Goal: Communication & Community: Answer question/provide support

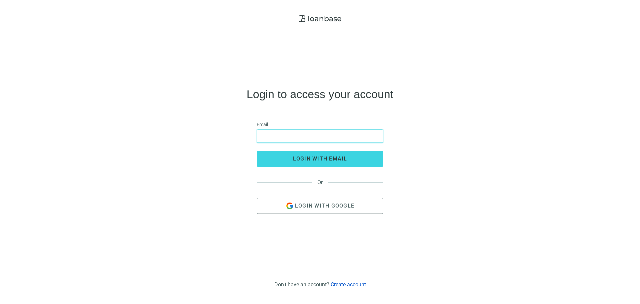
click at [307, 137] on input "email" at bounding box center [320, 136] width 118 height 13
type input "**********"
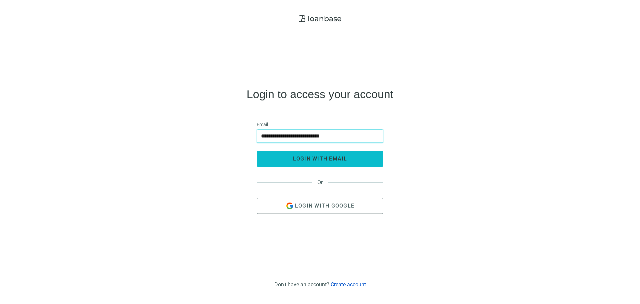
click at [324, 161] on span "login with email" at bounding box center [320, 158] width 54 height 6
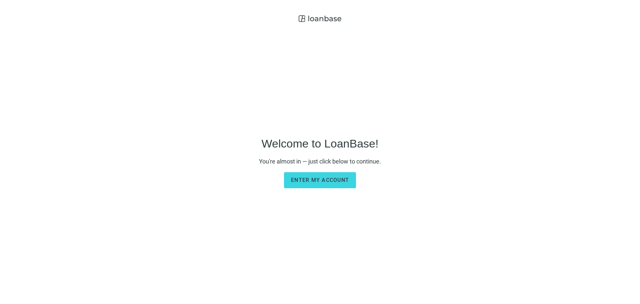
click at [328, 190] on main "Welcome to LoanBase! You're almost in — just click below to continue. Enter my …" at bounding box center [320, 161] width 122 height 273
click at [327, 187] on button "Enter my account" at bounding box center [320, 180] width 72 height 16
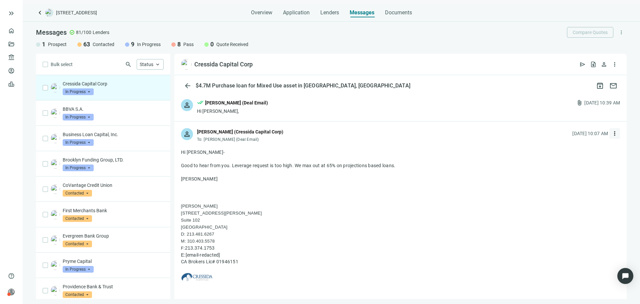
click at [613, 131] on button "more_vert" at bounding box center [614, 133] width 11 height 11
click at [588, 151] on div "reply Reply" at bounding box center [578, 149] width 71 height 12
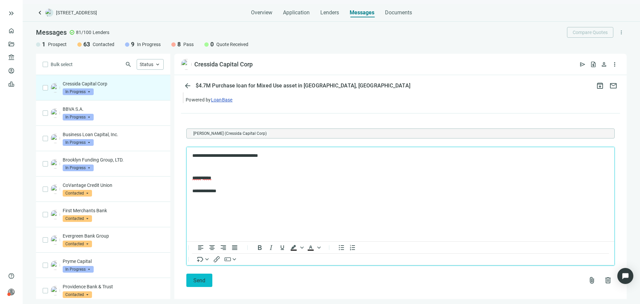
click at [201, 277] on span "Send" at bounding box center [199, 280] width 12 height 6
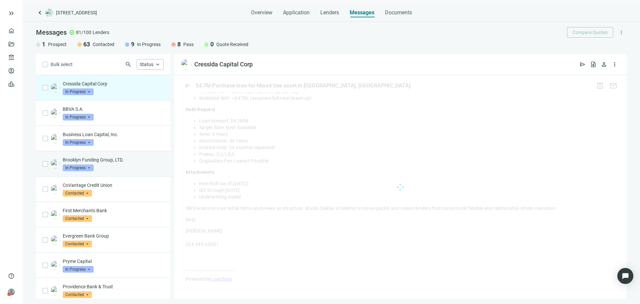
scroll to position [647, 0]
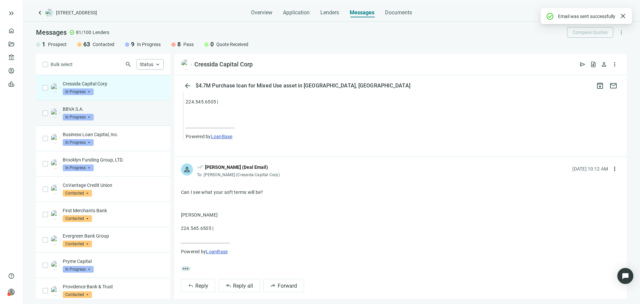
click at [133, 124] on div "BBVA S.A. In Progress arrow_drop_down" at bounding box center [103, 112] width 134 height 25
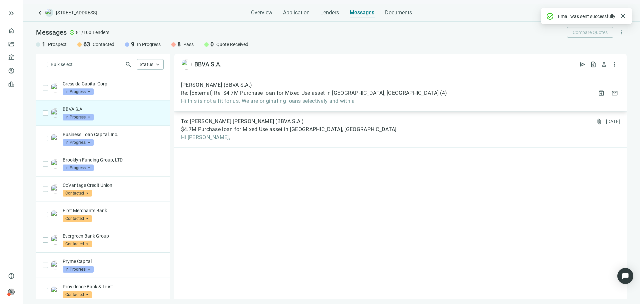
click at [285, 107] on div "Bruce Habig (BBVA S.A.) Re: [External] Re: $4.7M Purchase loan for Mixed Use as…" at bounding box center [400, 93] width 452 height 36
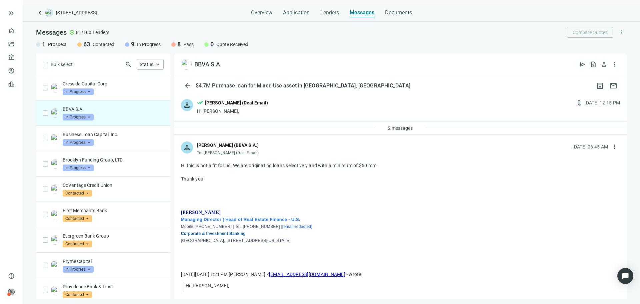
click at [89, 118] on span "In Progress" at bounding box center [78, 117] width 31 height 7
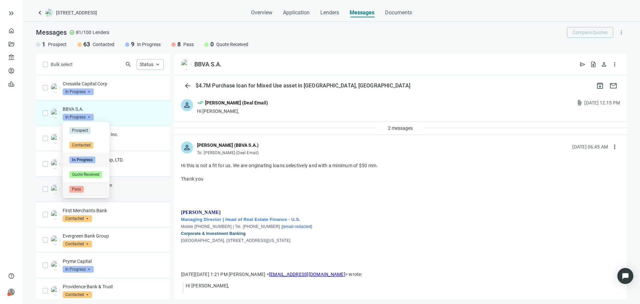
click at [85, 187] on div "Pass" at bounding box center [85, 189] width 33 height 7
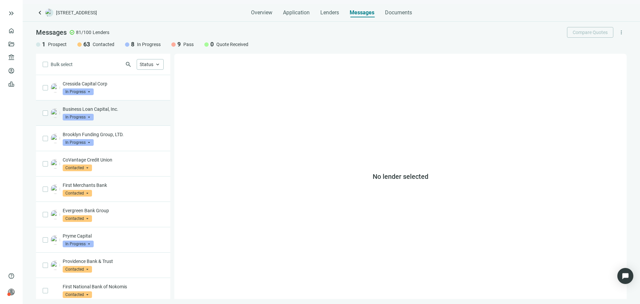
click at [129, 122] on div "Business Loan Capital, Inc. In Progress arrow_drop_down" at bounding box center [103, 112] width 134 height 25
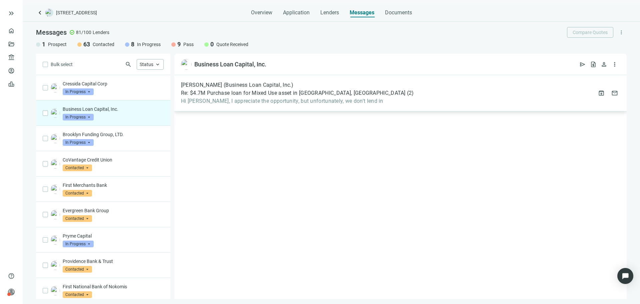
click at [256, 105] on div "Joseph Mills (Business Loan Capital, Inc.) Re: $4.7M Purchase loan for Mixed Us…" at bounding box center [400, 93] width 452 height 36
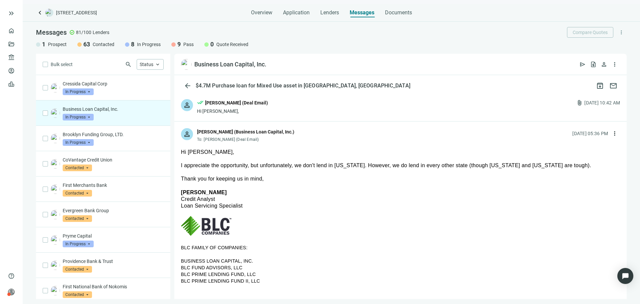
click at [84, 119] on span "In Progress" at bounding box center [78, 117] width 31 height 7
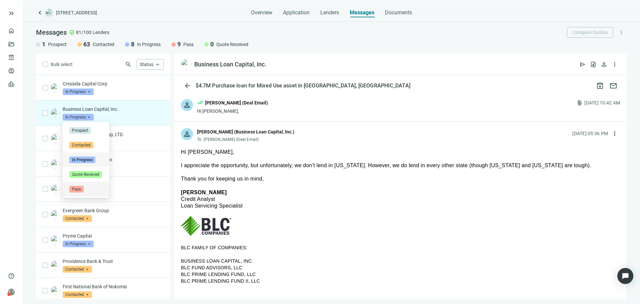
click at [83, 190] on span "Pass" at bounding box center [76, 189] width 14 height 7
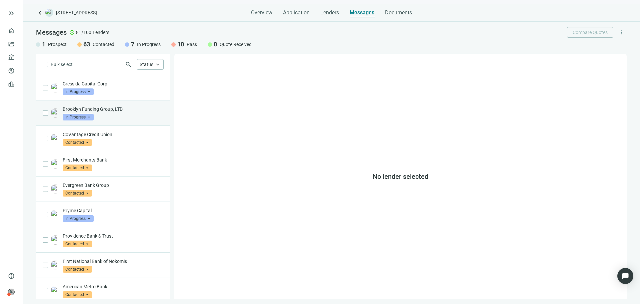
click at [130, 118] on div "Brooklyn Funding Group, LTD. In Progress arrow_drop_down" at bounding box center [113, 113] width 101 height 15
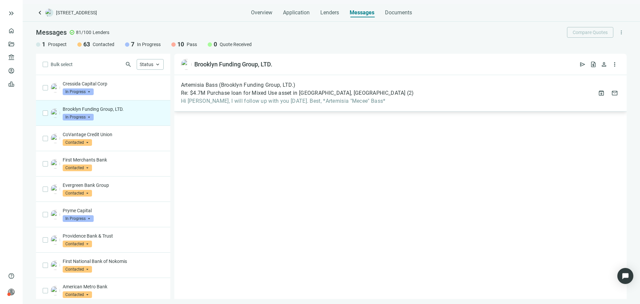
click at [245, 98] on span "Hi Aster, I will follow up with you tomorrow. Best, *Artemisia "Mecee" Bass*" at bounding box center [297, 101] width 233 height 7
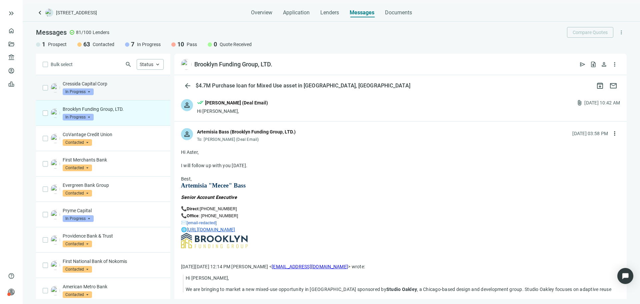
click at [120, 91] on div "Cressida Capital Corp In Progress arrow_drop_down" at bounding box center [113, 87] width 101 height 15
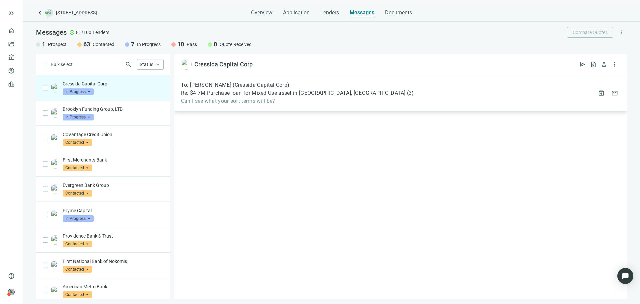
click at [253, 103] on span "Can I see what your soft terms will be?" at bounding box center [297, 101] width 233 height 7
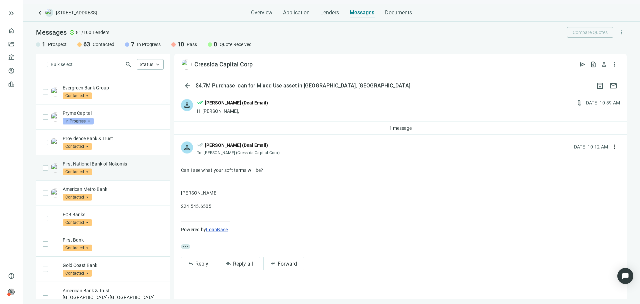
scroll to position [100, 0]
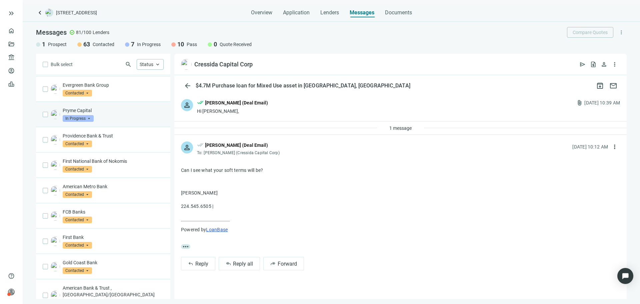
click at [119, 119] on div "Pryme Capital In Progress arrow_drop_down" at bounding box center [113, 114] width 101 height 15
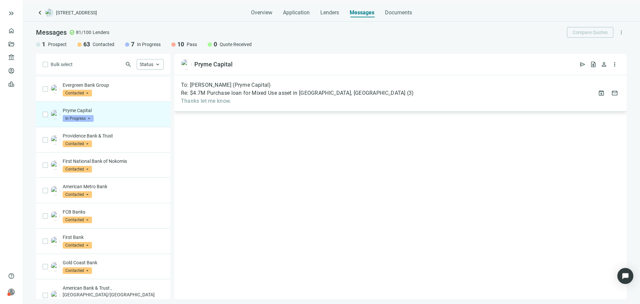
click at [252, 93] on span "Re: $4.7M Purchase loan for Mixed Use asset in Chicago, IL" at bounding box center [293, 93] width 225 height 7
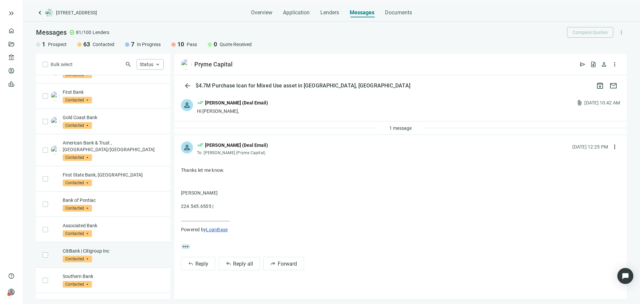
scroll to position [304, 0]
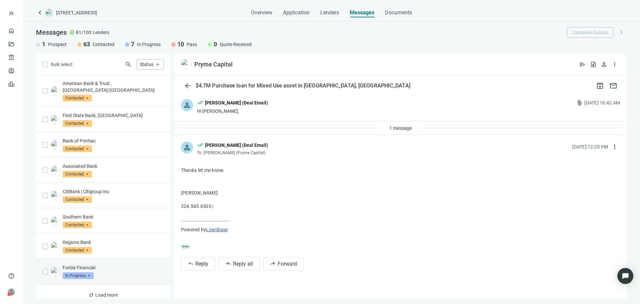
click at [120, 271] on div "Forbix Financial In Progress arrow_drop_down" at bounding box center [113, 271] width 101 height 15
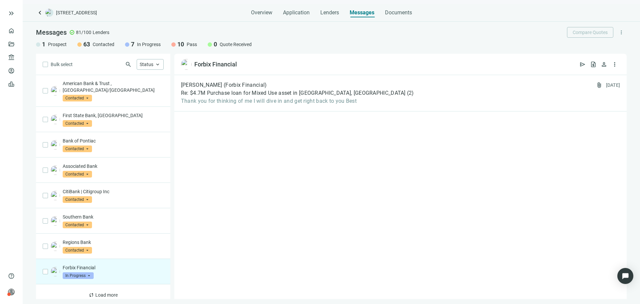
click at [623, 34] on span "more_vert" at bounding box center [621, 32] width 6 height 6
click at [622, 33] on span "more_vert" at bounding box center [621, 32] width 6 height 6
click at [56, 43] on span "Prospect" at bounding box center [57, 44] width 19 height 7
click at [86, 32] on span "81/100" at bounding box center [83, 32] width 15 height 7
click at [57, 33] on span "Messages" at bounding box center [51, 32] width 31 height 8
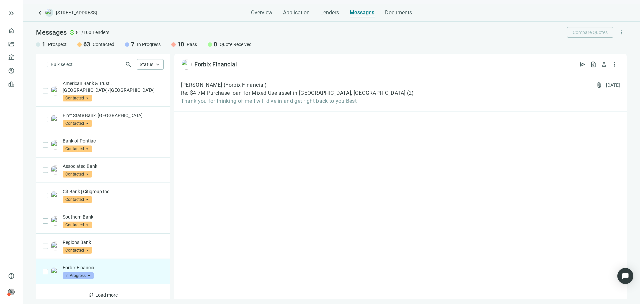
click at [57, 30] on span "Messages" at bounding box center [51, 32] width 31 height 8
click at [401, 17] on div "keyboard_arrow_left 3001 N Southport Ave, Chicago, IL 60657 Overview Applicatio…" at bounding box center [331, 154] width 617 height 300
click at [399, 15] on span "Documents" at bounding box center [398, 12] width 27 height 7
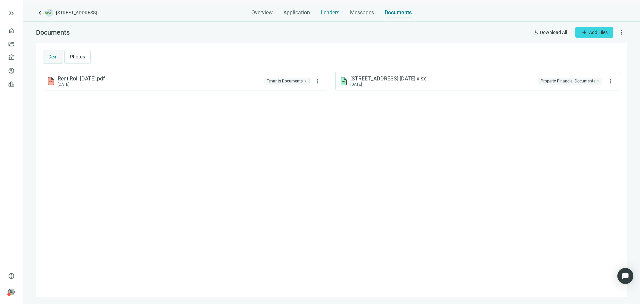
click at [325, 11] on span "Lenders" at bounding box center [330, 12] width 19 height 7
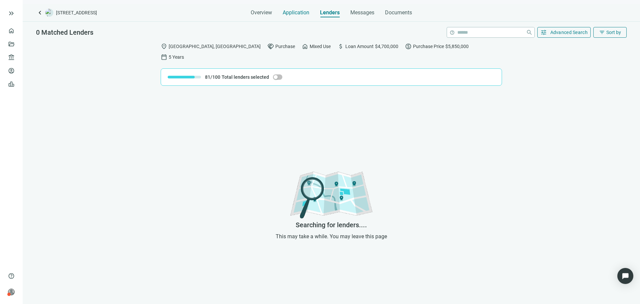
click at [299, 12] on span "Application" at bounding box center [296, 12] width 27 height 7
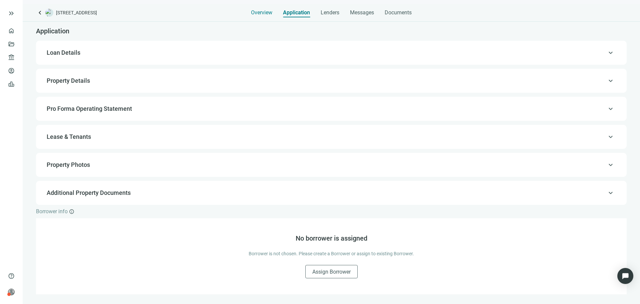
click at [261, 13] on span "Overview" at bounding box center [261, 12] width 21 height 7
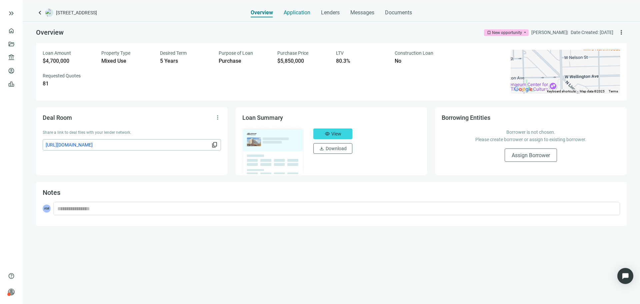
click at [295, 4] on div "Application" at bounding box center [297, 10] width 27 height 13
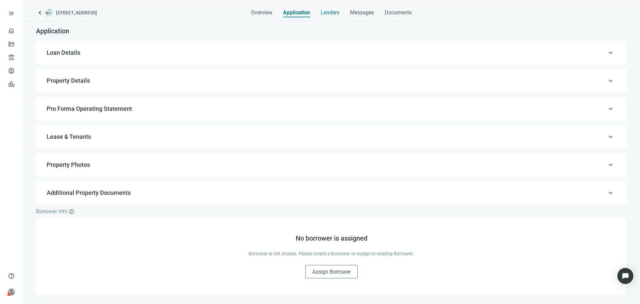
click at [339, 8] on div "Lenders" at bounding box center [330, 10] width 19 height 13
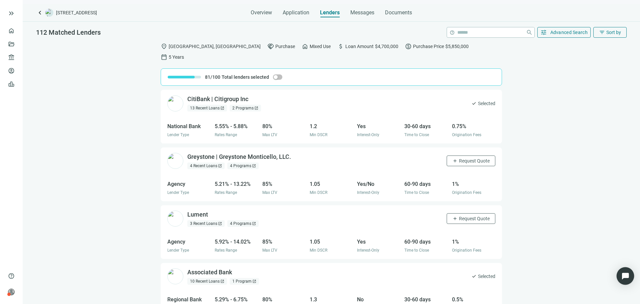
click at [623, 276] on img "Open Intercom Messenger" at bounding box center [625, 275] width 9 height 9
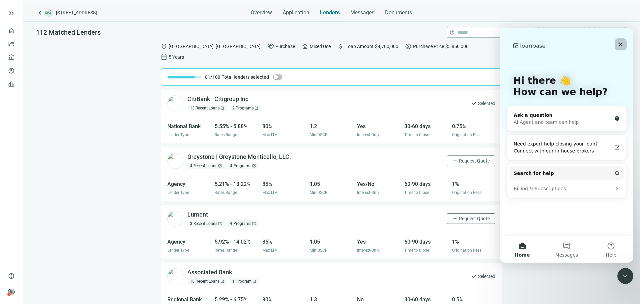
click at [619, 46] on icon "Close" at bounding box center [621, 45] width 4 height 4
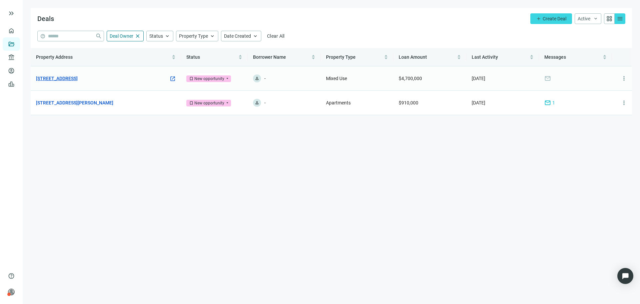
click at [78, 77] on link "[STREET_ADDRESS]" at bounding box center [57, 78] width 42 height 7
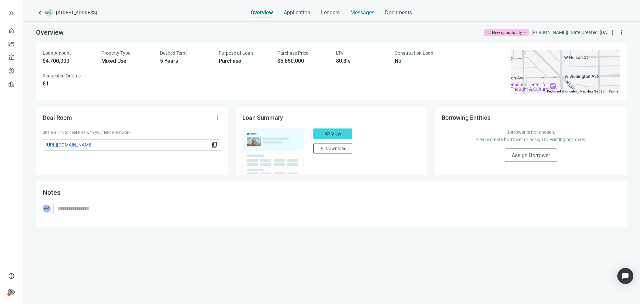
click at [370, 10] on span "Messages" at bounding box center [362, 12] width 24 height 6
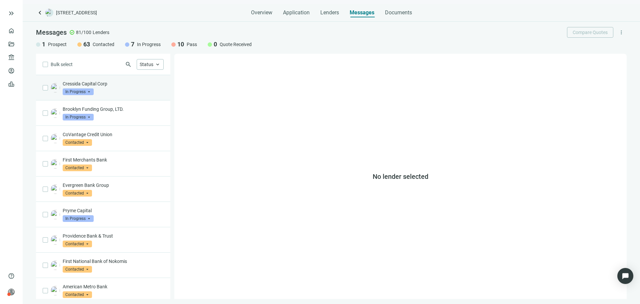
click at [123, 94] on div "Cressida Capital Corp In Progress arrow_drop_down" at bounding box center [113, 87] width 101 height 15
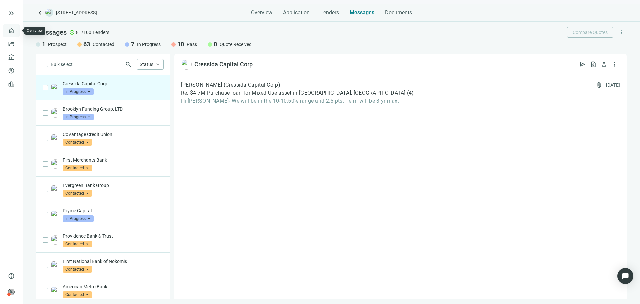
click at [17, 31] on link "Overview" at bounding box center [27, 30] width 20 height 5
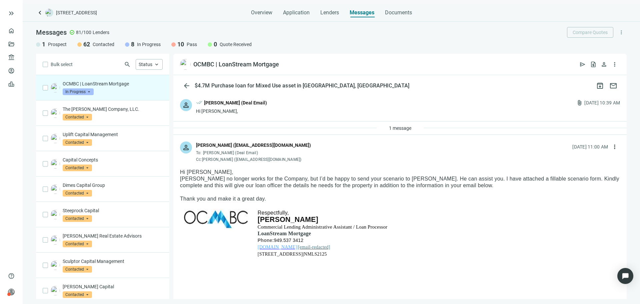
click at [404, 120] on div "person done_all Asher Motew (Deal Email) Hi Mario, attach_file 09.17.2025, 10:3…" at bounding box center [399, 106] width 453 height 29
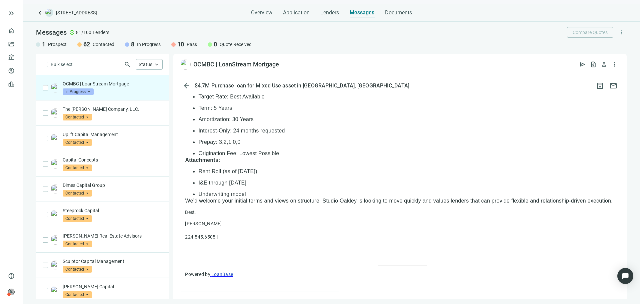
scroll to position [1181, 0]
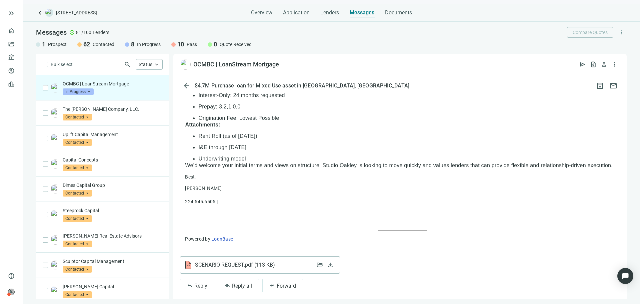
click at [285, 261] on div "SCENARIO REQUEST.pdf ( 113 KB )" at bounding box center [247, 265] width 127 height 8
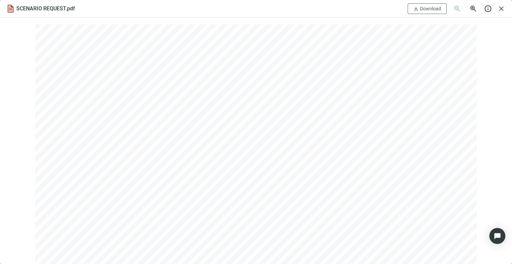
scroll to position [1247, 0]
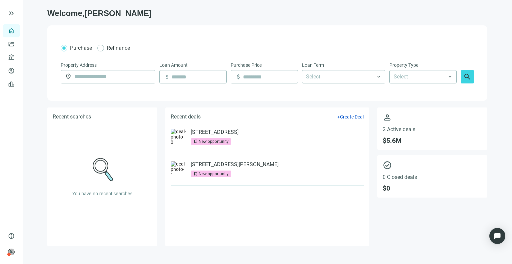
click at [239, 139] on div "[STREET_ADDRESS] bookmark New opportunity" at bounding box center [215, 137] width 48 height 16
click at [239, 132] on link "[STREET_ADDRESS]" at bounding box center [215, 132] width 48 height 7
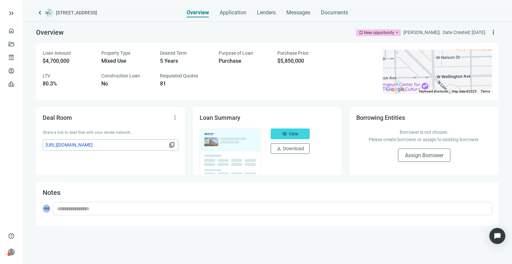
click at [276, 12] on div "Overview Application Lenders Messages Documents" at bounding box center [267, 10] width 161 height 13
click at [269, 12] on span "Lenders" at bounding box center [266, 12] width 19 height 7
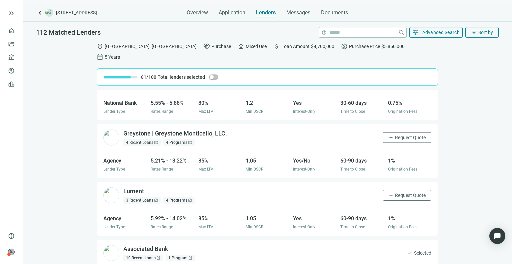
scroll to position [126, 0]
